Goal: Find specific page/section: Find specific page/section

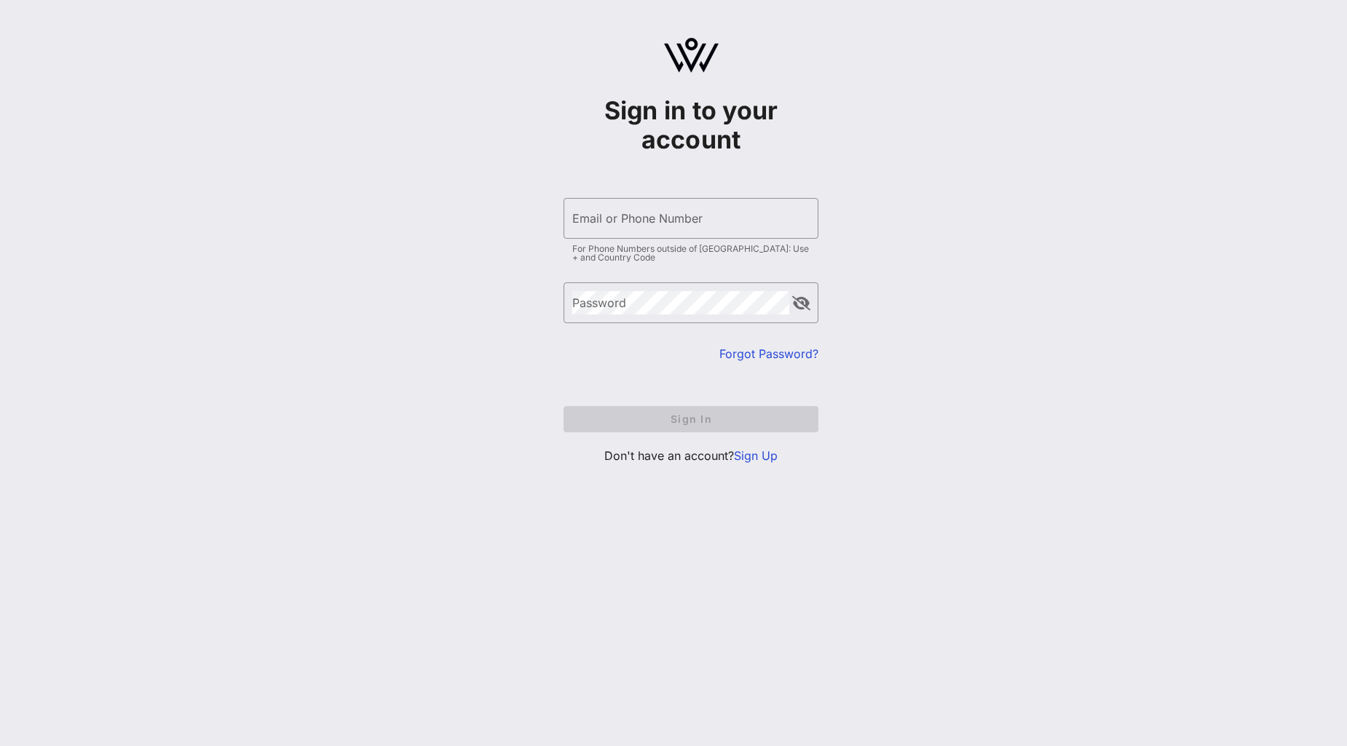
type input "[EMAIL_ADDRESS][DOMAIN_NAME]"
click at [707, 426] on form "​ Email or Phone Number [EMAIL_ADDRESS][DOMAIN_NAME] For Phone Numbers outside …" at bounding box center [690, 315] width 255 height 264
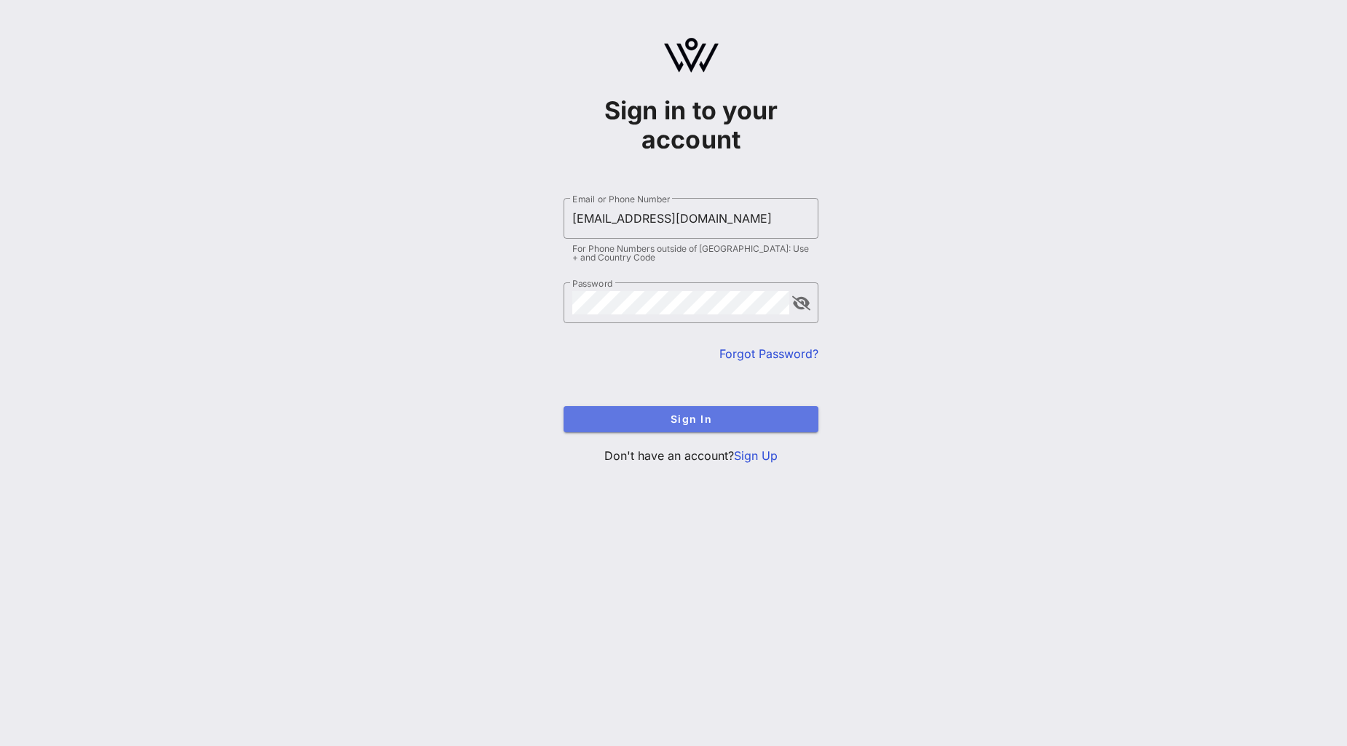
click at [710, 422] on span "Sign In" at bounding box center [690, 419] width 231 height 12
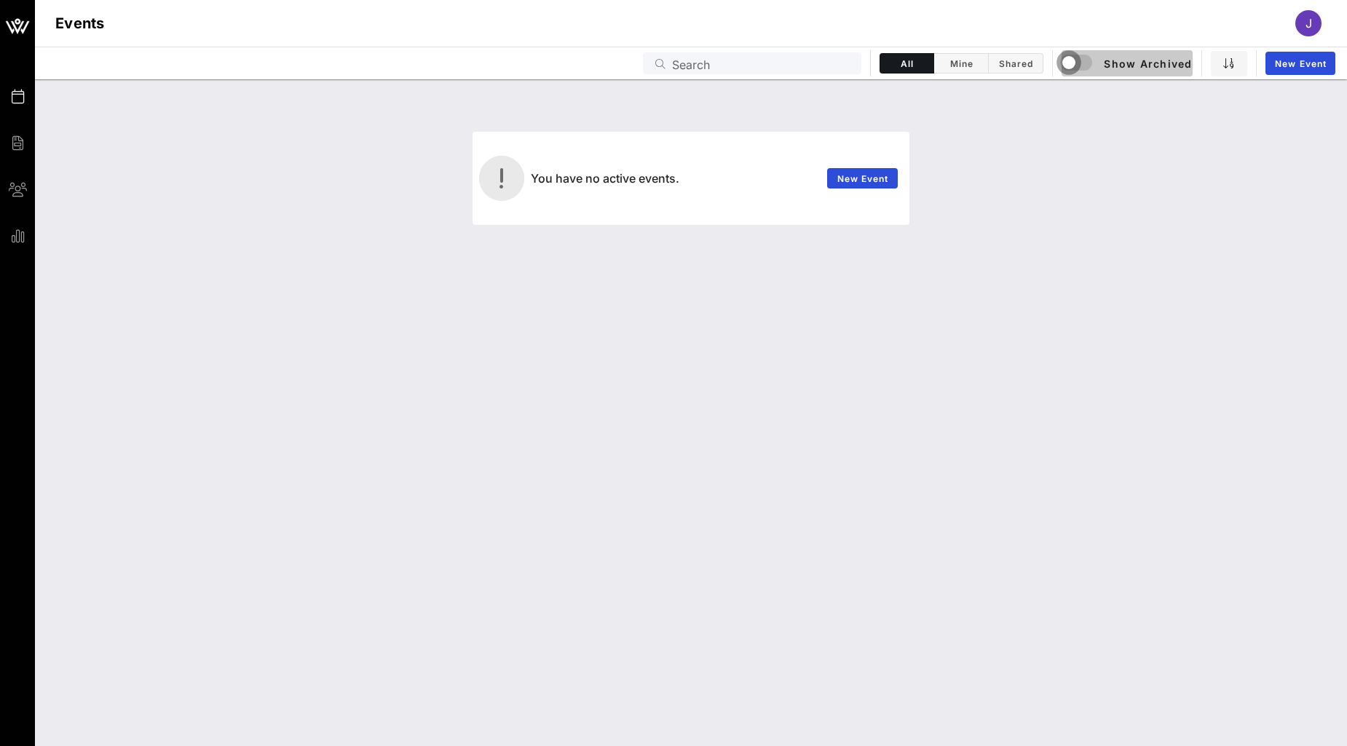
click at [1072, 60] on div "button" at bounding box center [1068, 62] width 20 height 20
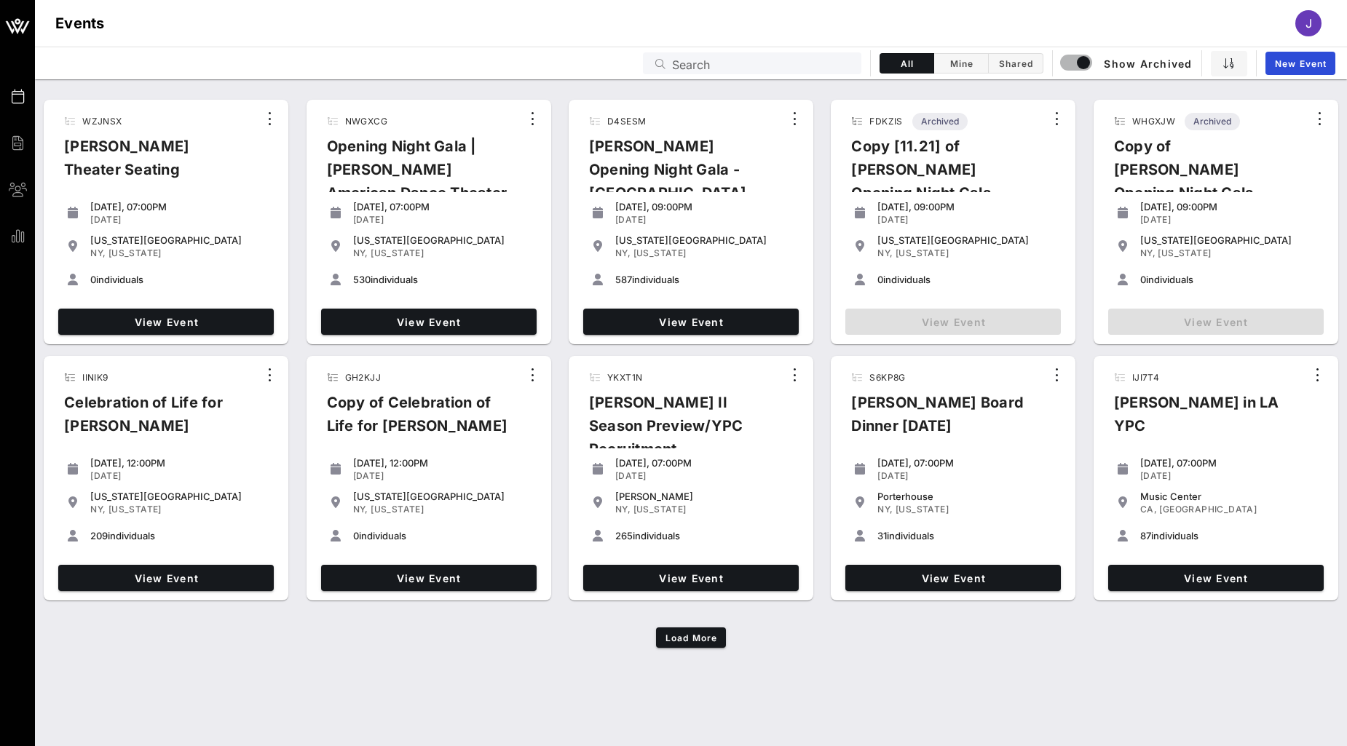
click at [1259, 317] on div "View Event" at bounding box center [1215, 322] width 227 height 38
click at [696, 321] on span "View Event" at bounding box center [691, 322] width 204 height 12
